Goal: Transaction & Acquisition: Purchase product/service

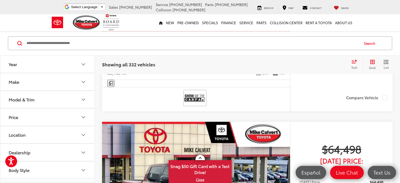
drag, startPoint x: 401, startPoint y: 12, endPoint x: 396, endPoint y: 59, distance: 47.2
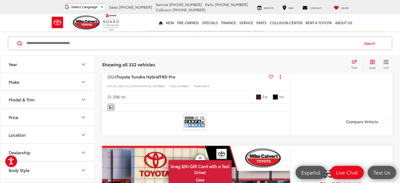
scroll to position [789, 0]
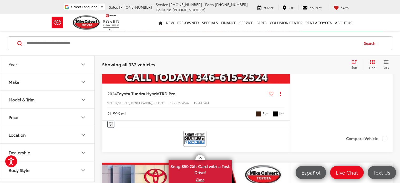
click at [86, 82] on icon "Make" at bounding box center [83, 82] width 6 height 6
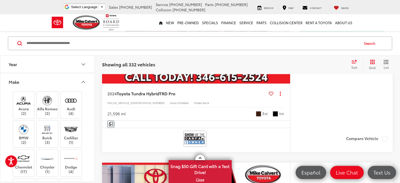
click at [93, 83] on div "Year Make Acura (2) Alfa Romeo (2) Audi (4) BMW (2) Buick (3) Cadillac (1) Chev…" at bounding box center [47, 118] width 94 height 126
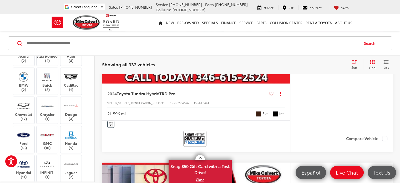
scroll to position [61, 0]
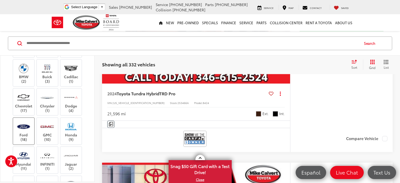
click at [23, 130] on img at bounding box center [23, 126] width 14 height 12
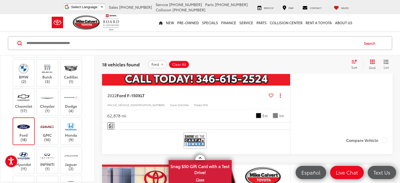
scroll to position [1676, 0]
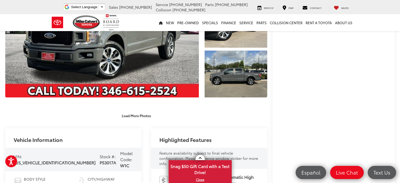
scroll to position [124, 0]
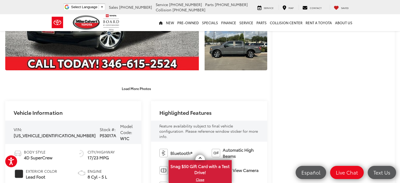
drag, startPoint x: 399, startPoint y: 43, endPoint x: 404, endPoint y: 45, distance: 5.3
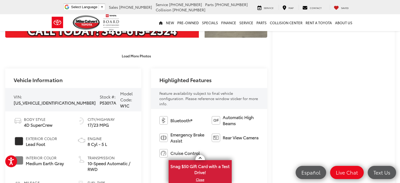
scroll to position [158, 0]
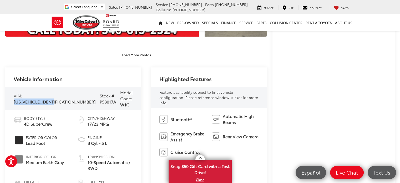
drag, startPoint x: 13, startPoint y: 97, endPoint x: 54, endPoint y: 99, distance: 41.4
click at [54, 99] on div "VIN: [US_VEHICLE_IDENTIFICATION_NUMBER] Stock #: P53017A Model Code: W1C" at bounding box center [73, 98] width 136 height 23
copy span "[US_VEHICLE_IDENTIFICATION_NUMBER]"
